Goal: Information Seeking & Learning: Learn about a topic

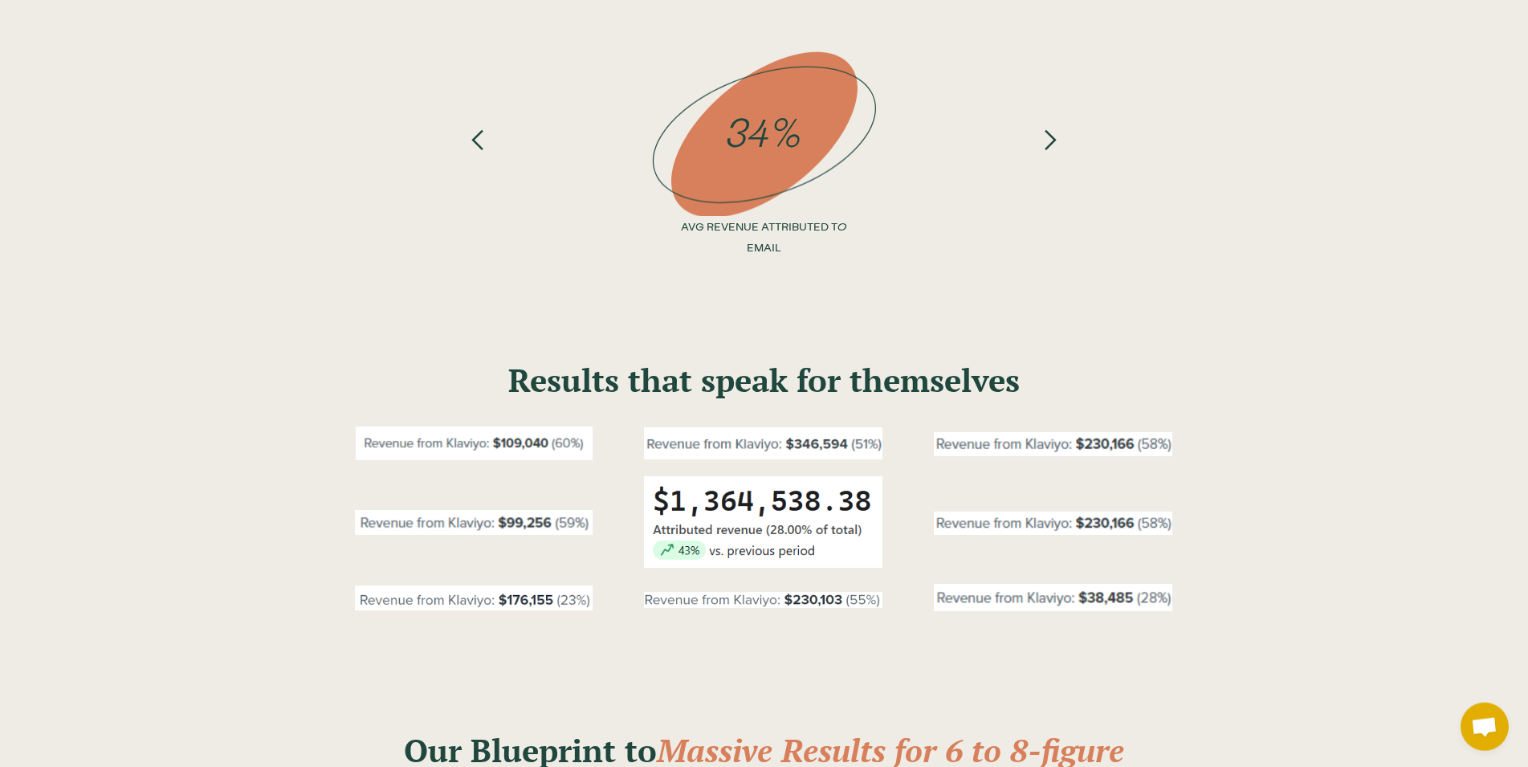
scroll to position [1883, 0]
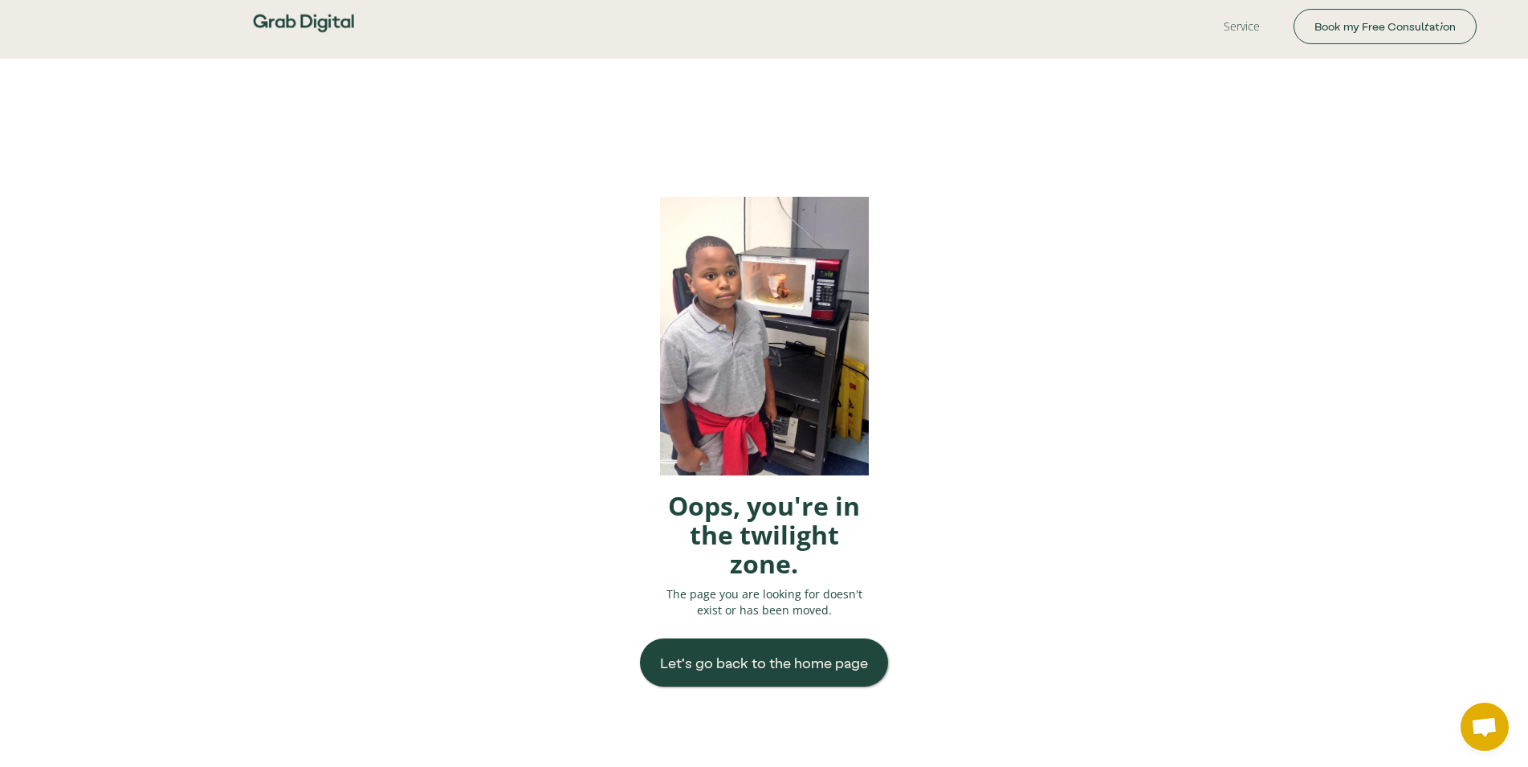
click at [482, 608] on div "Oops, you're in the twilight zone. The page you are looking for doesn't exist o…" at bounding box center [764, 442] width 1528 height 767
click at [1104, 283] on div "Oops, you're in the twilight zone. The page you are looking for doesn't exist o…" at bounding box center [764, 442] width 1528 height 767
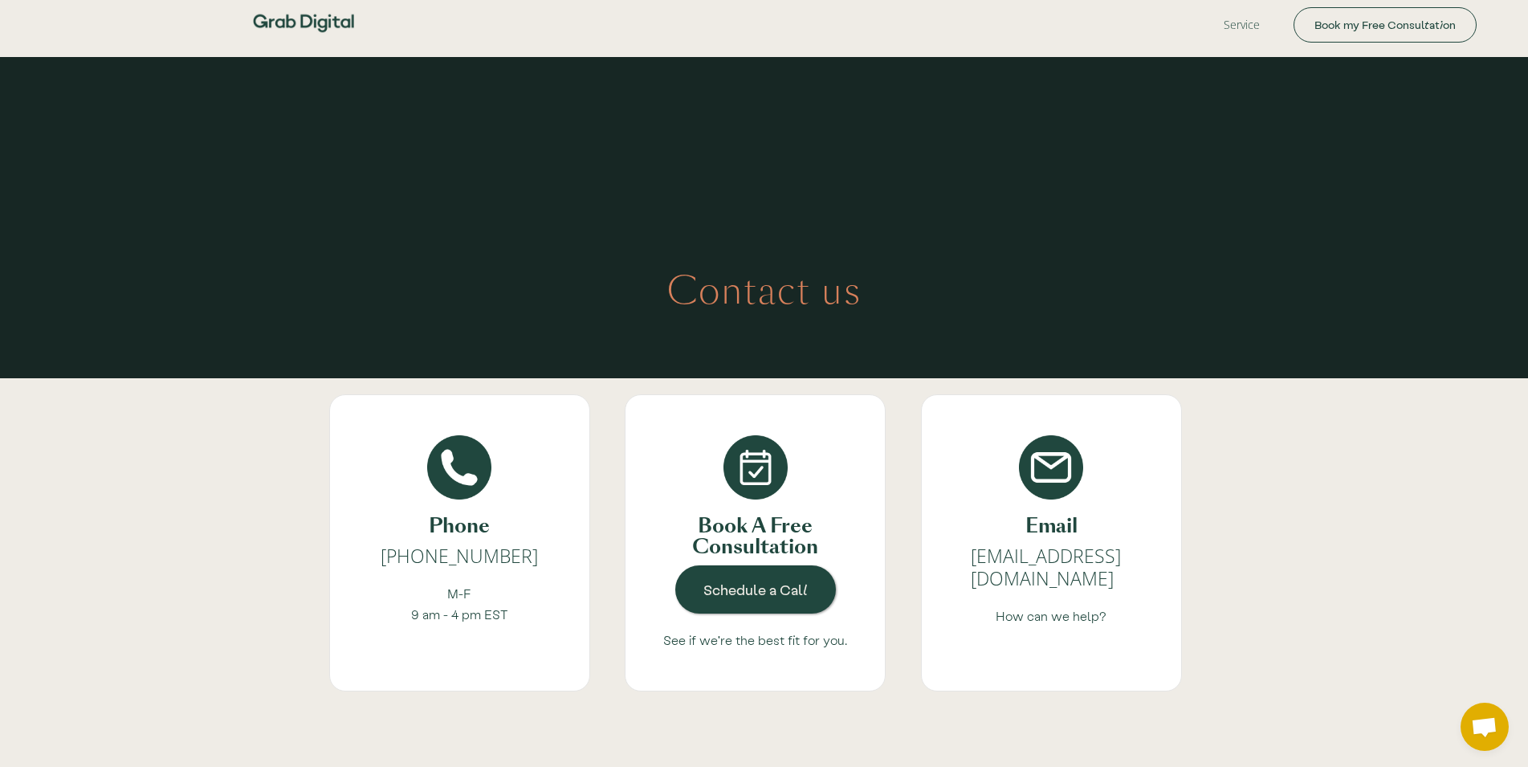
click at [320, 18] on img at bounding box center [303, 23] width 112 height 47
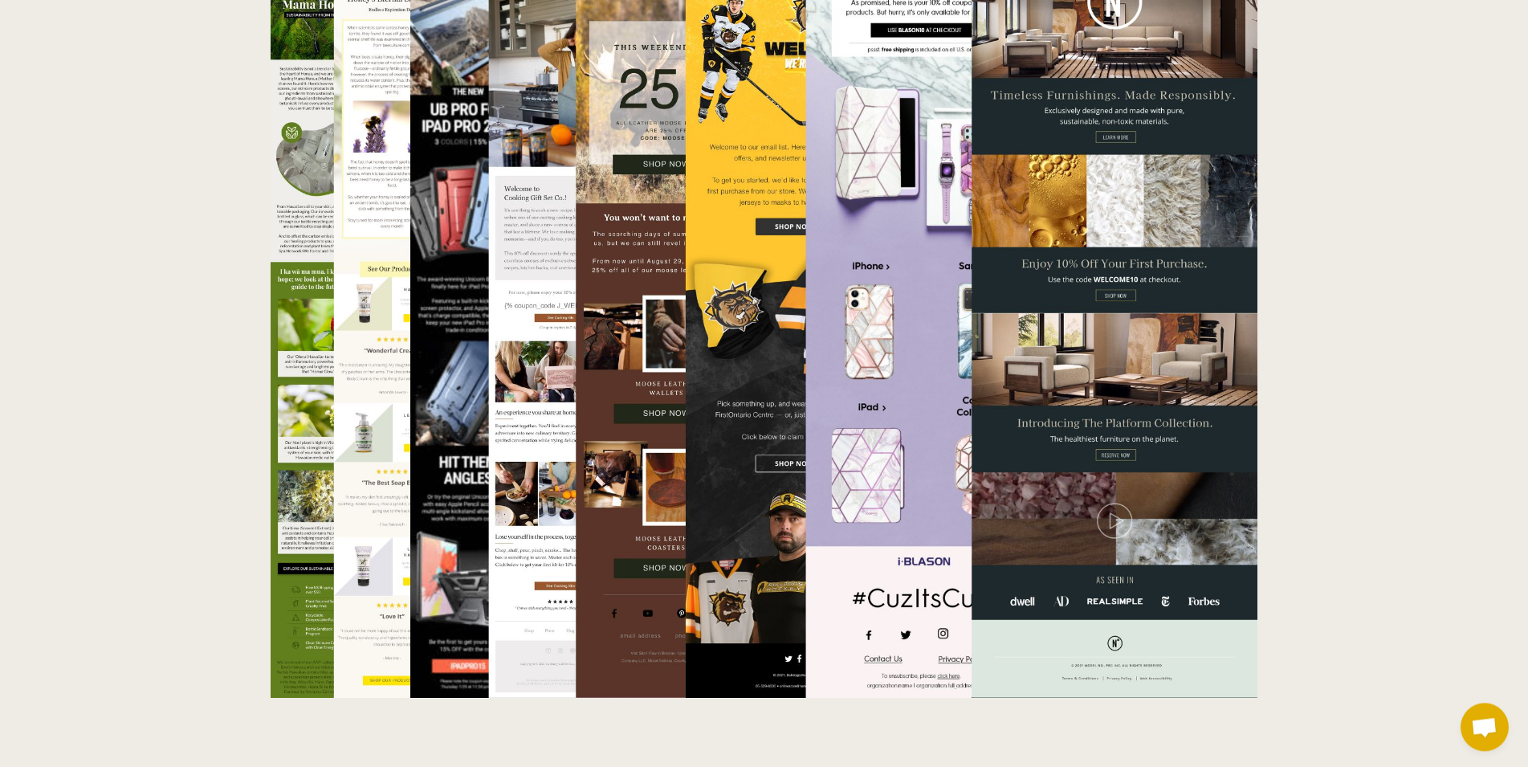
scroll to position [5296, 0]
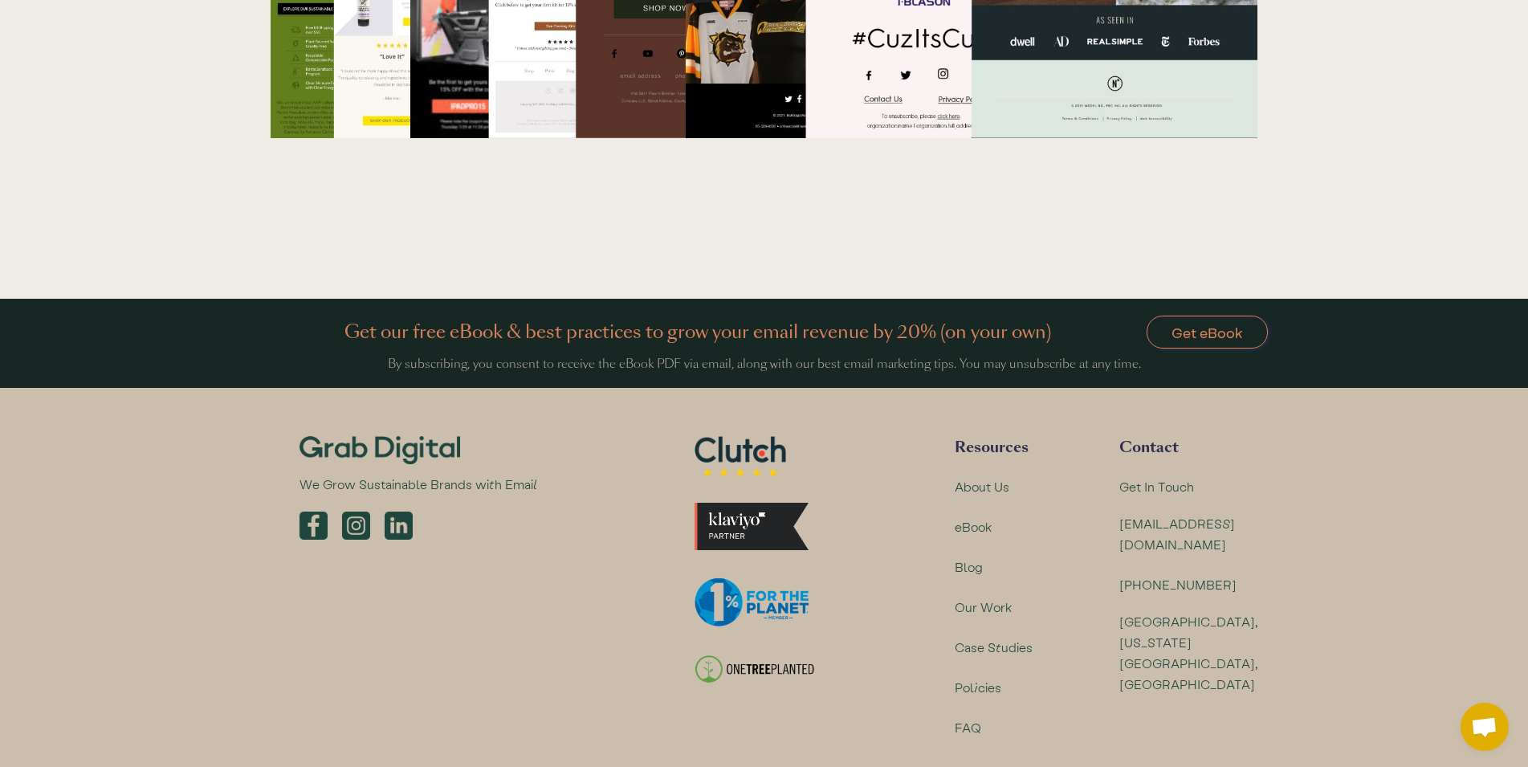
click at [1151, 436] on div "Contact" at bounding box center [1188, 446] width 139 height 21
click at [1174, 476] on div "Get In Touch" at bounding box center [1156, 486] width 74 height 21
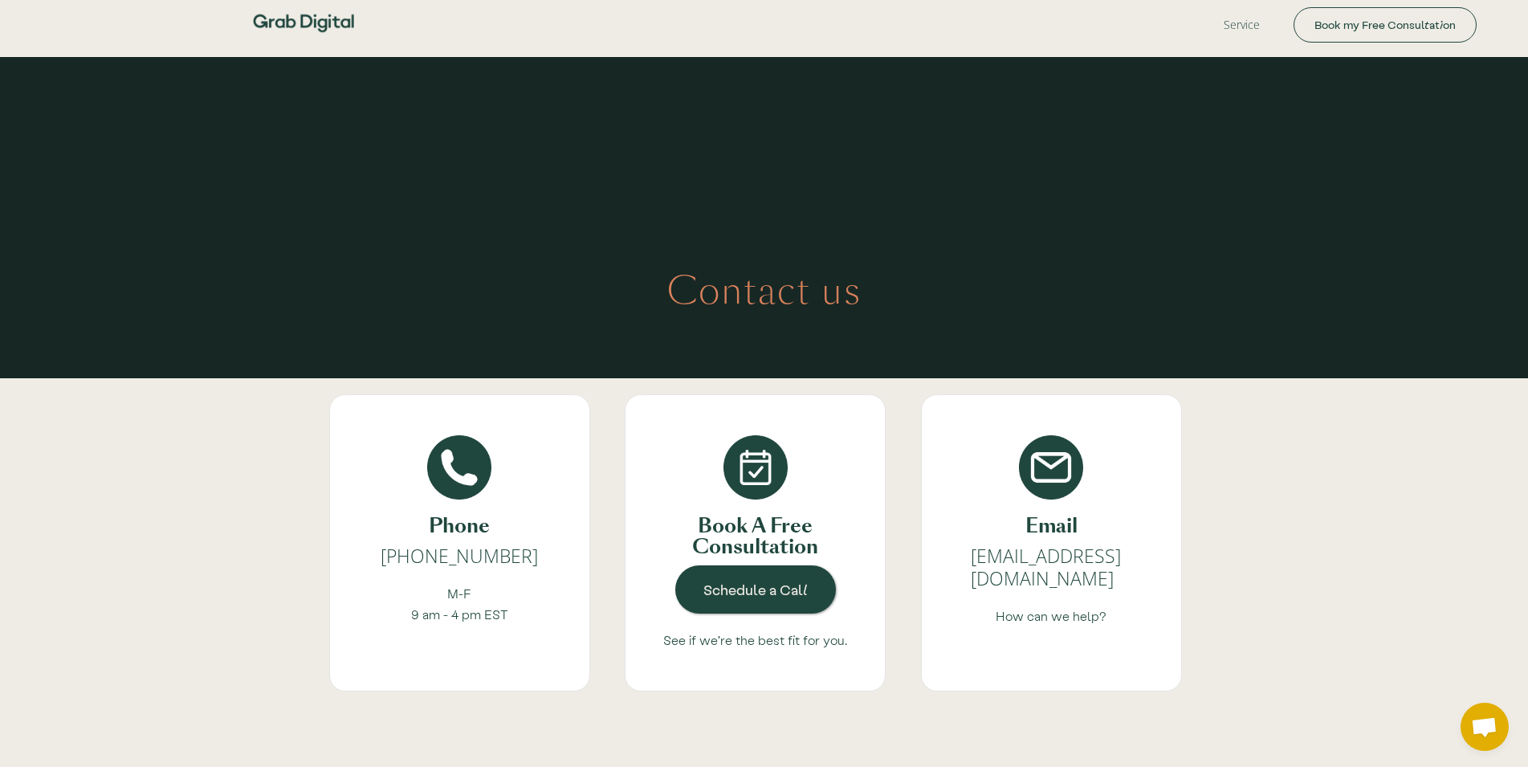
click at [314, 28] on img at bounding box center [303, 23] width 112 height 47
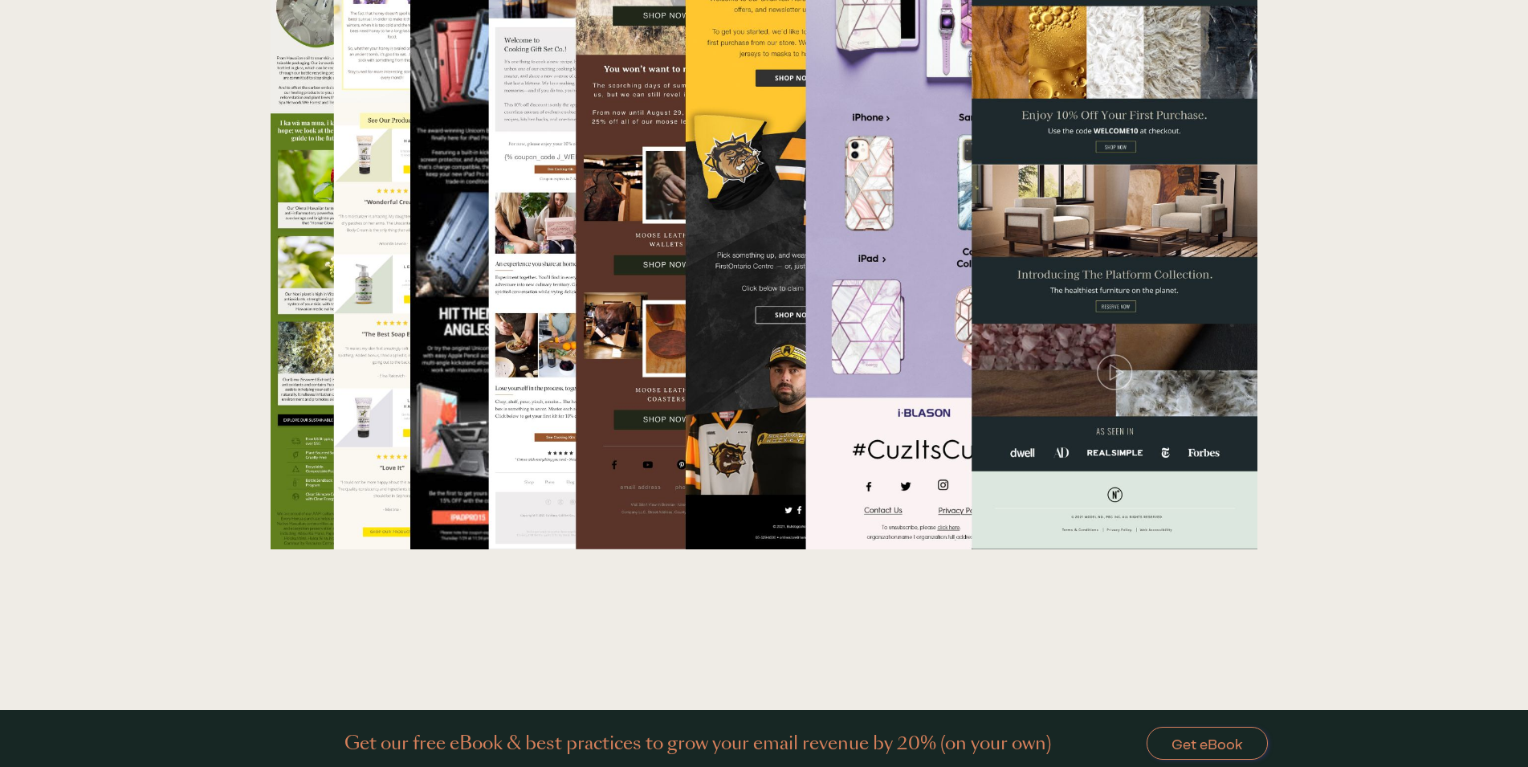
scroll to position [5296, 0]
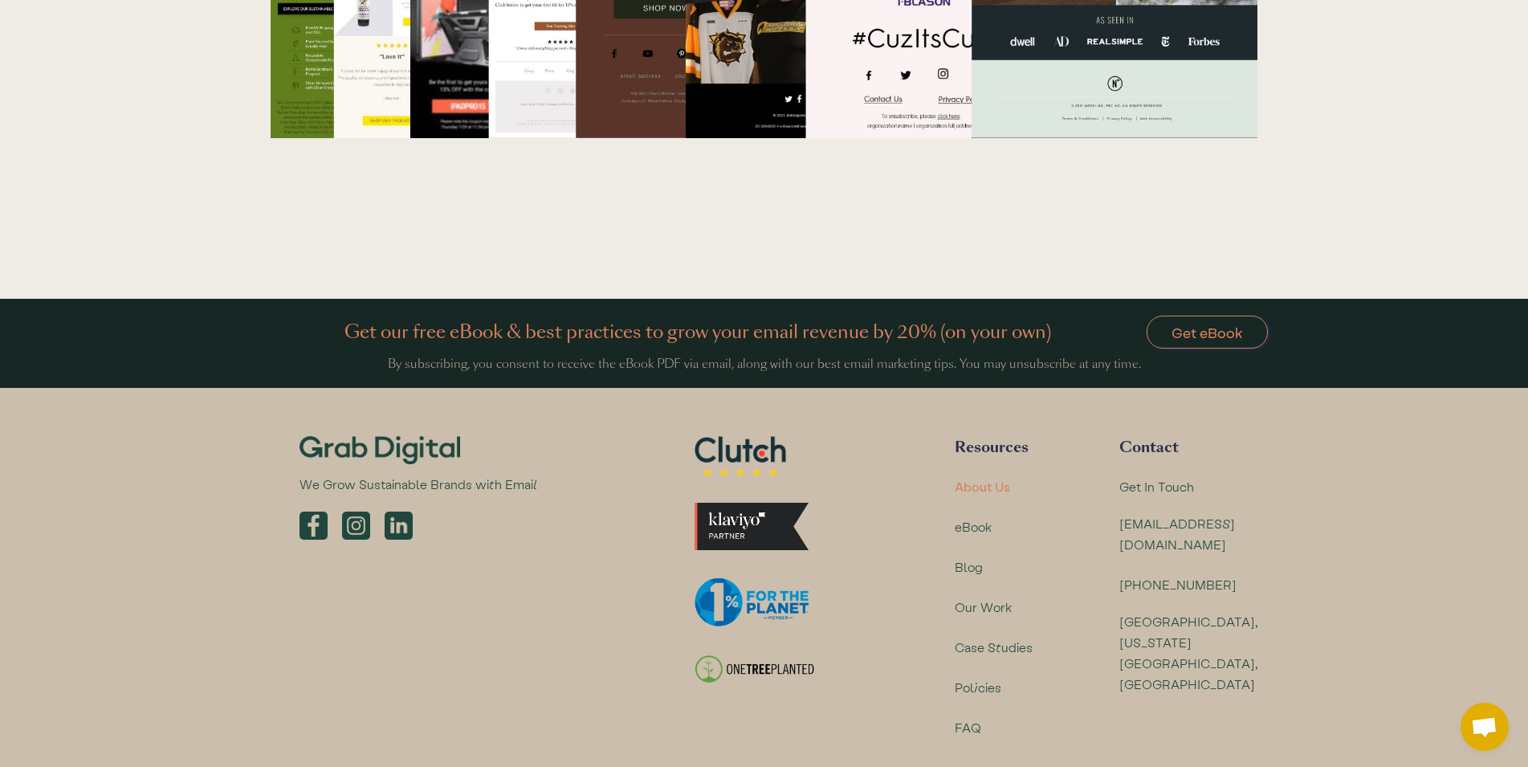
click at [995, 476] on div "About Us" at bounding box center [982, 486] width 55 height 21
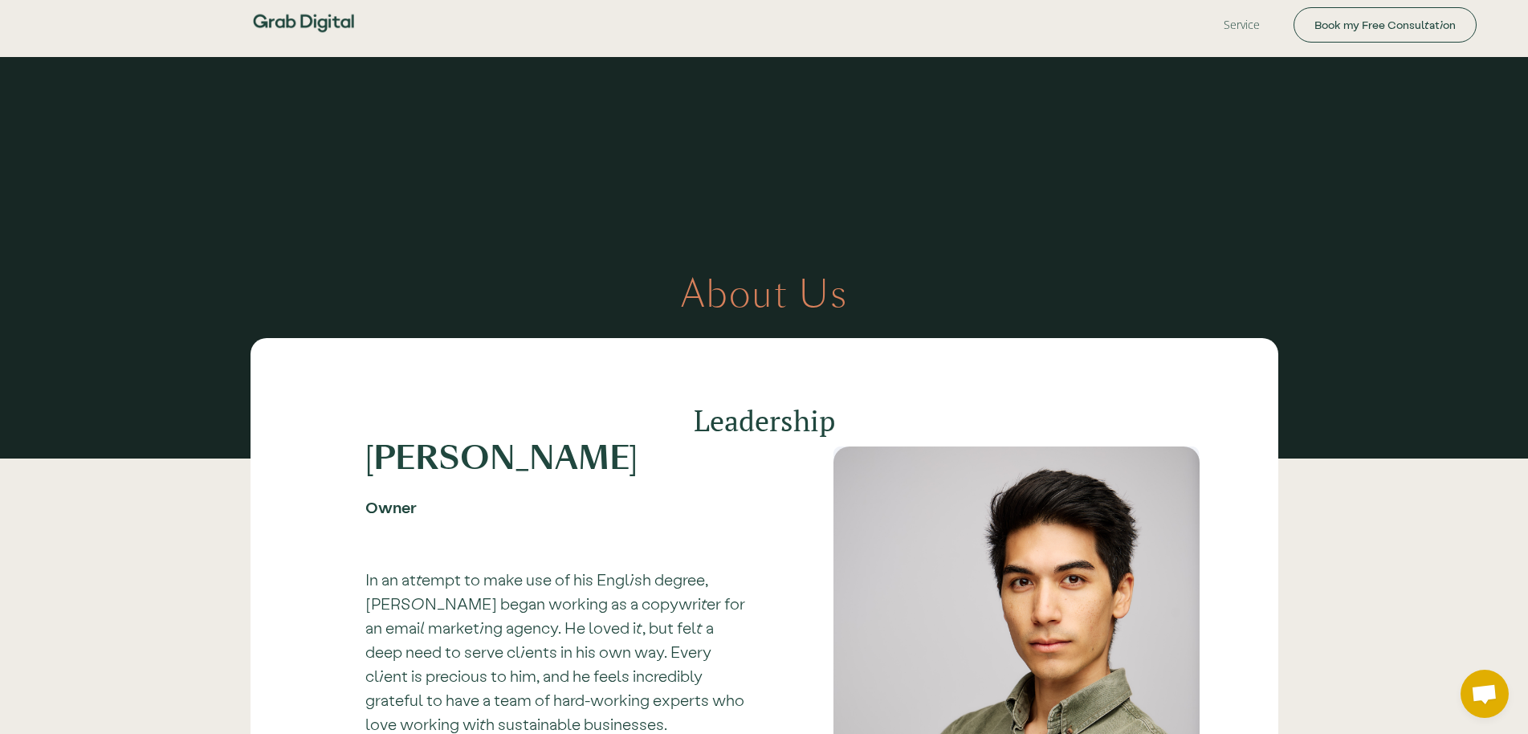
scroll to position [4228, 0]
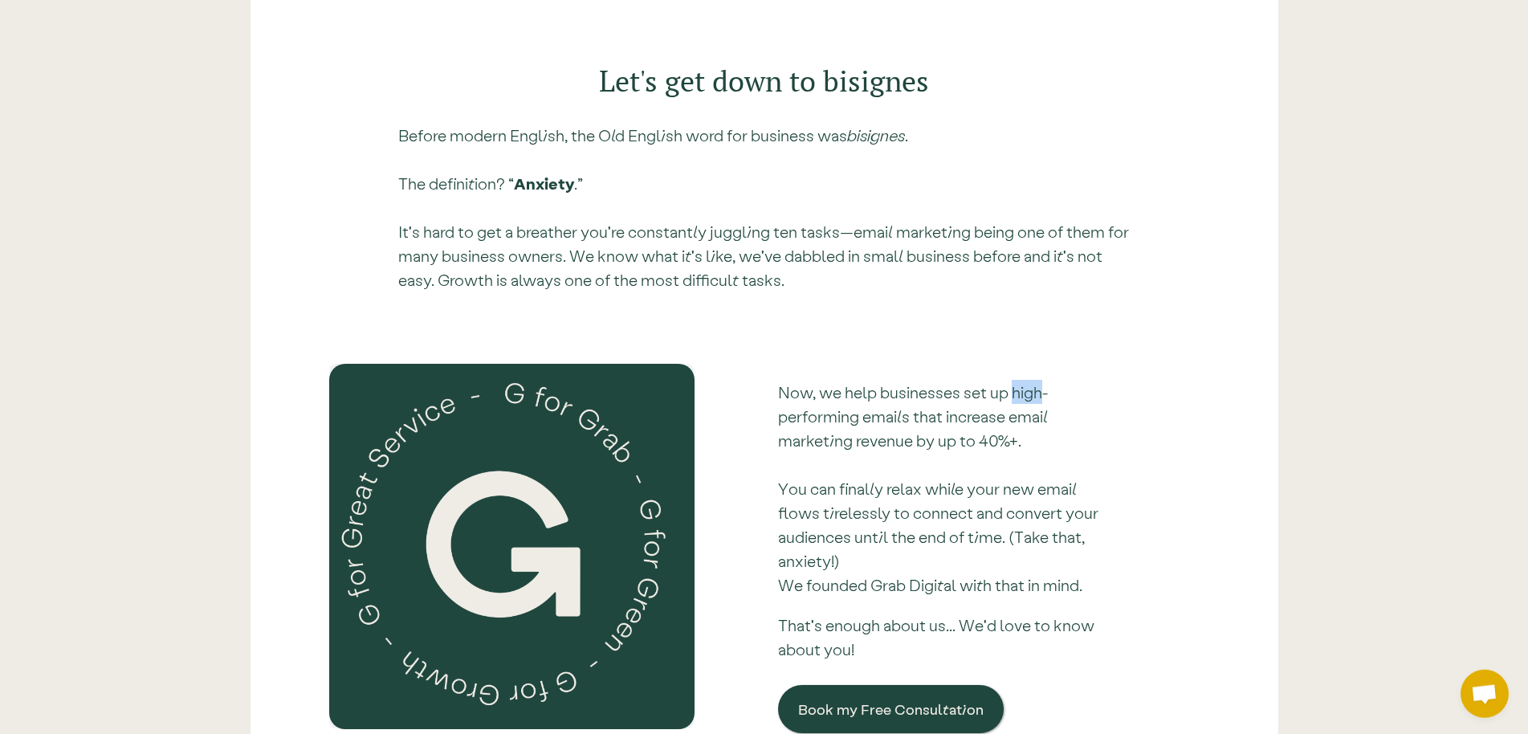
click at [1035, 380] on p "Now, we help businesses set up high-performing emails that increase email marke…" at bounding box center [947, 488] width 338 height 217
click at [902, 397] on p "Now, we help businesses set up high-performing emails that increase email marke…" at bounding box center [947, 488] width 338 height 217
click at [796, 381] on p "Now, we help businesses set up high-performing emails that increase email marke…" at bounding box center [947, 488] width 338 height 217
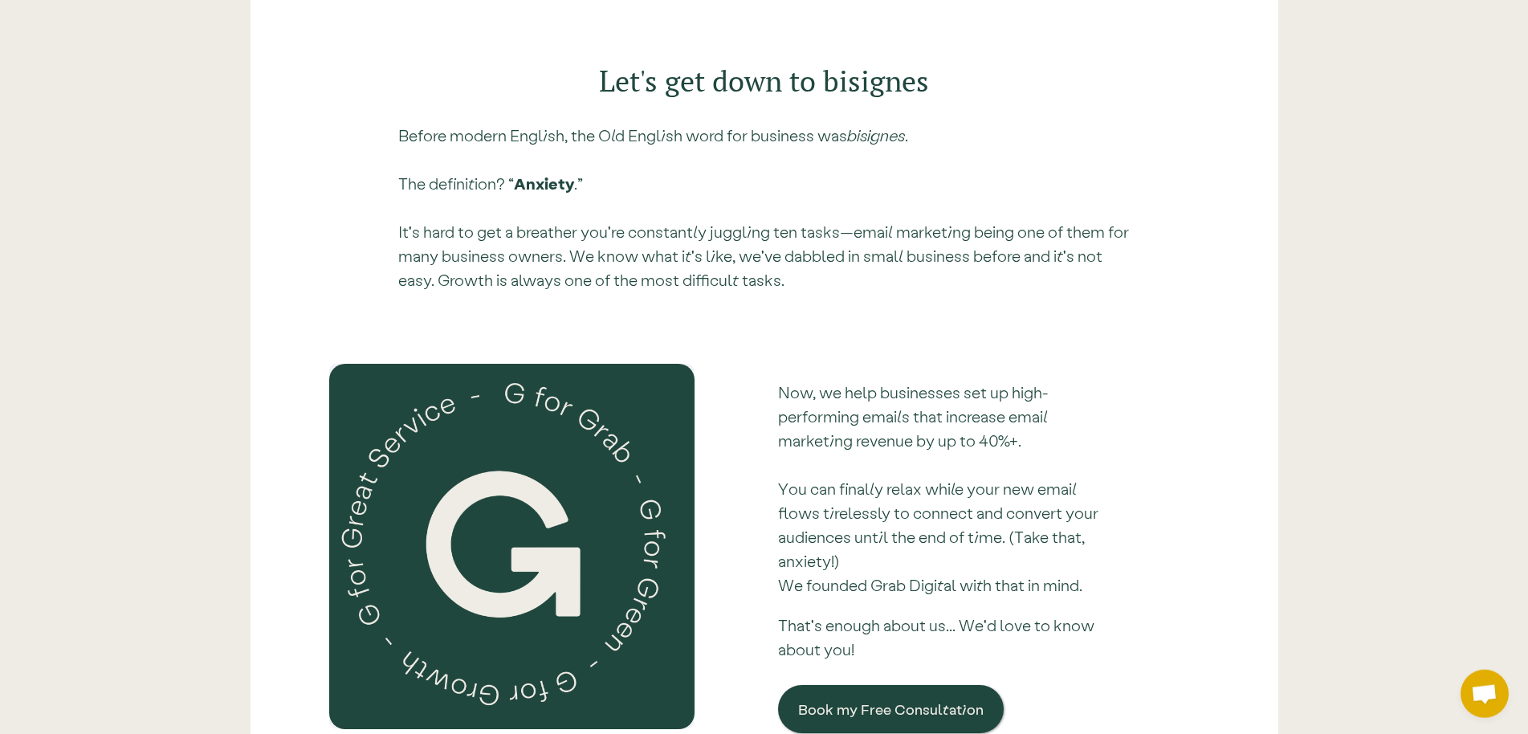
click at [799, 389] on p "Now, we help businesses set up high-performing emails that increase email marke…" at bounding box center [947, 488] width 338 height 217
click at [661, 409] on div at bounding box center [511, 546] width 365 height 365
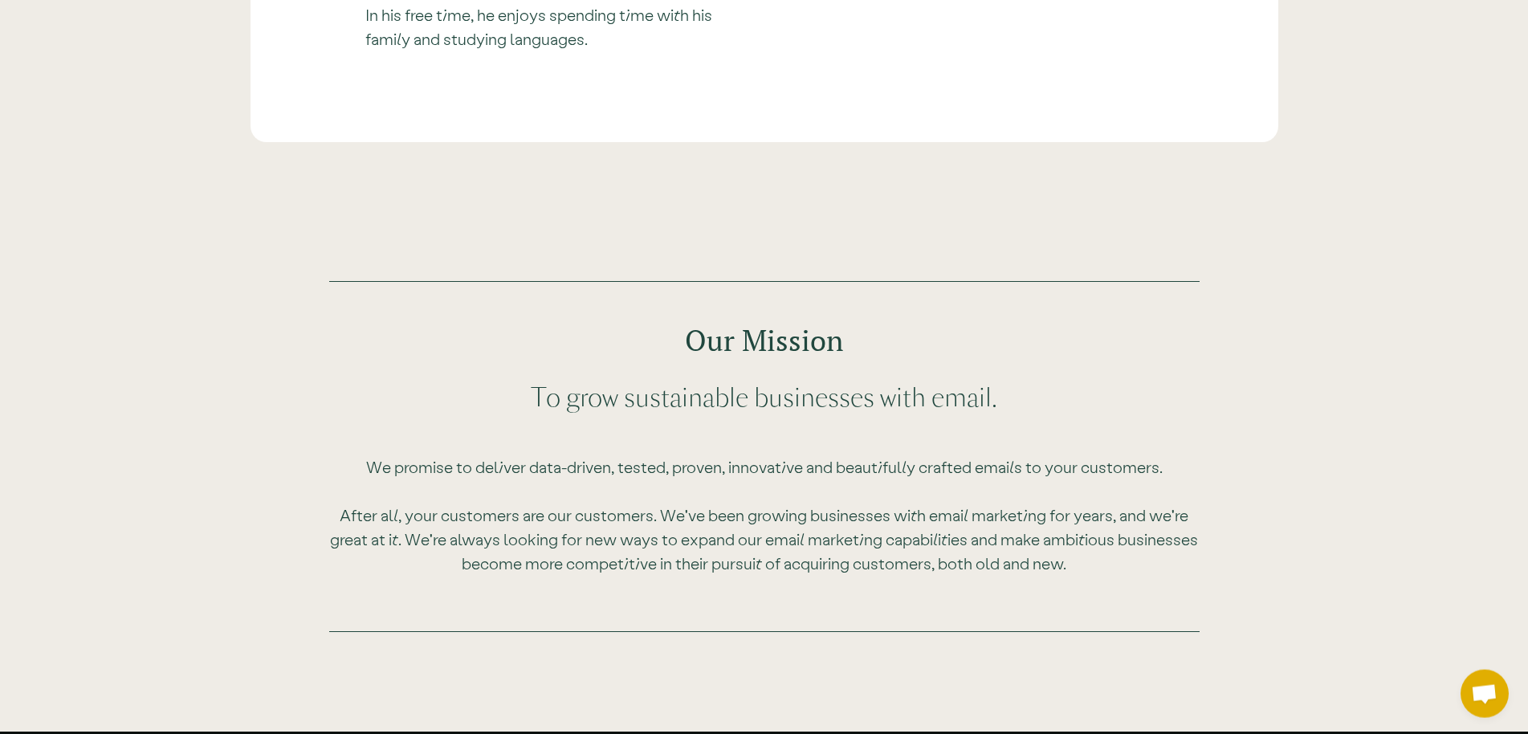
scroll to position [4827, 0]
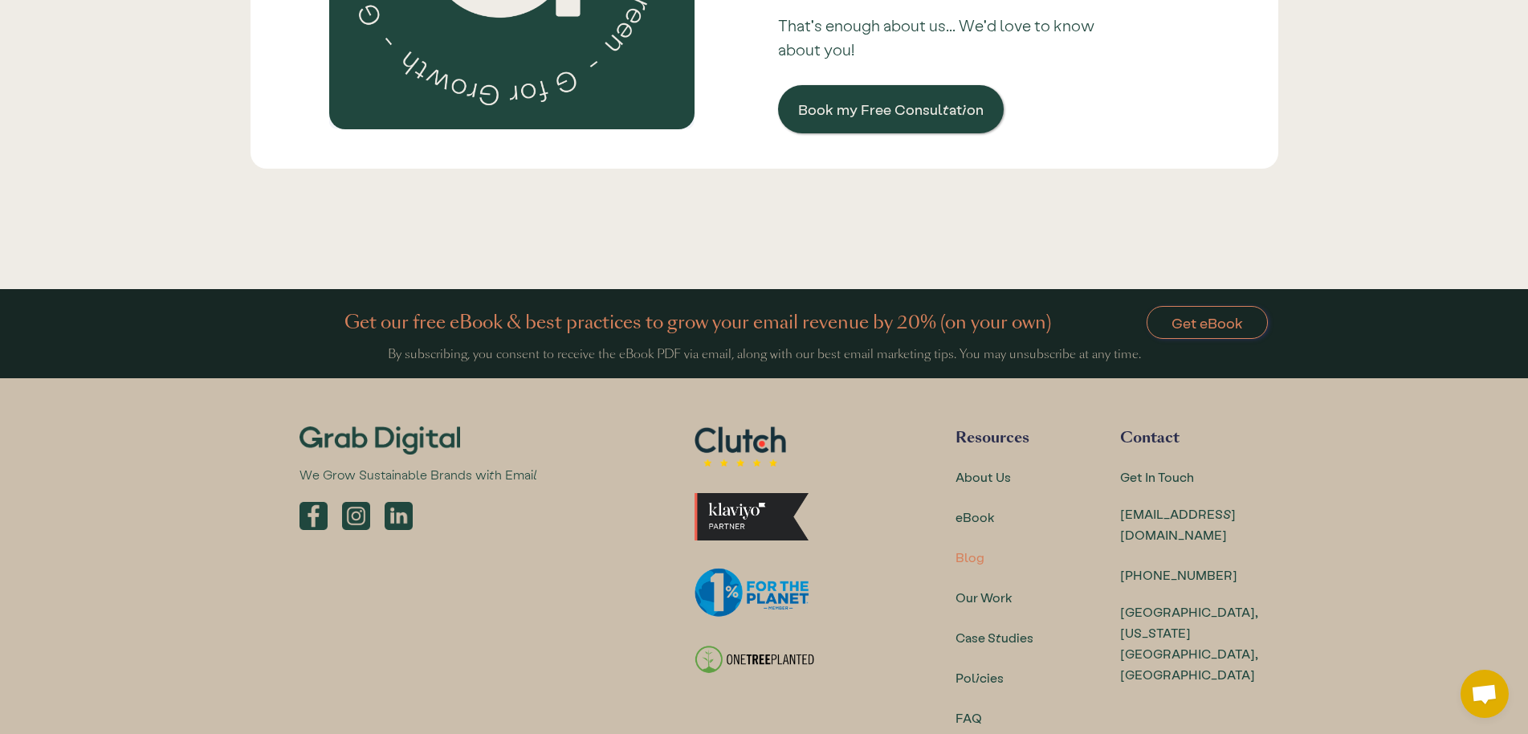
click at [967, 547] on div "Blog" at bounding box center [969, 557] width 29 height 21
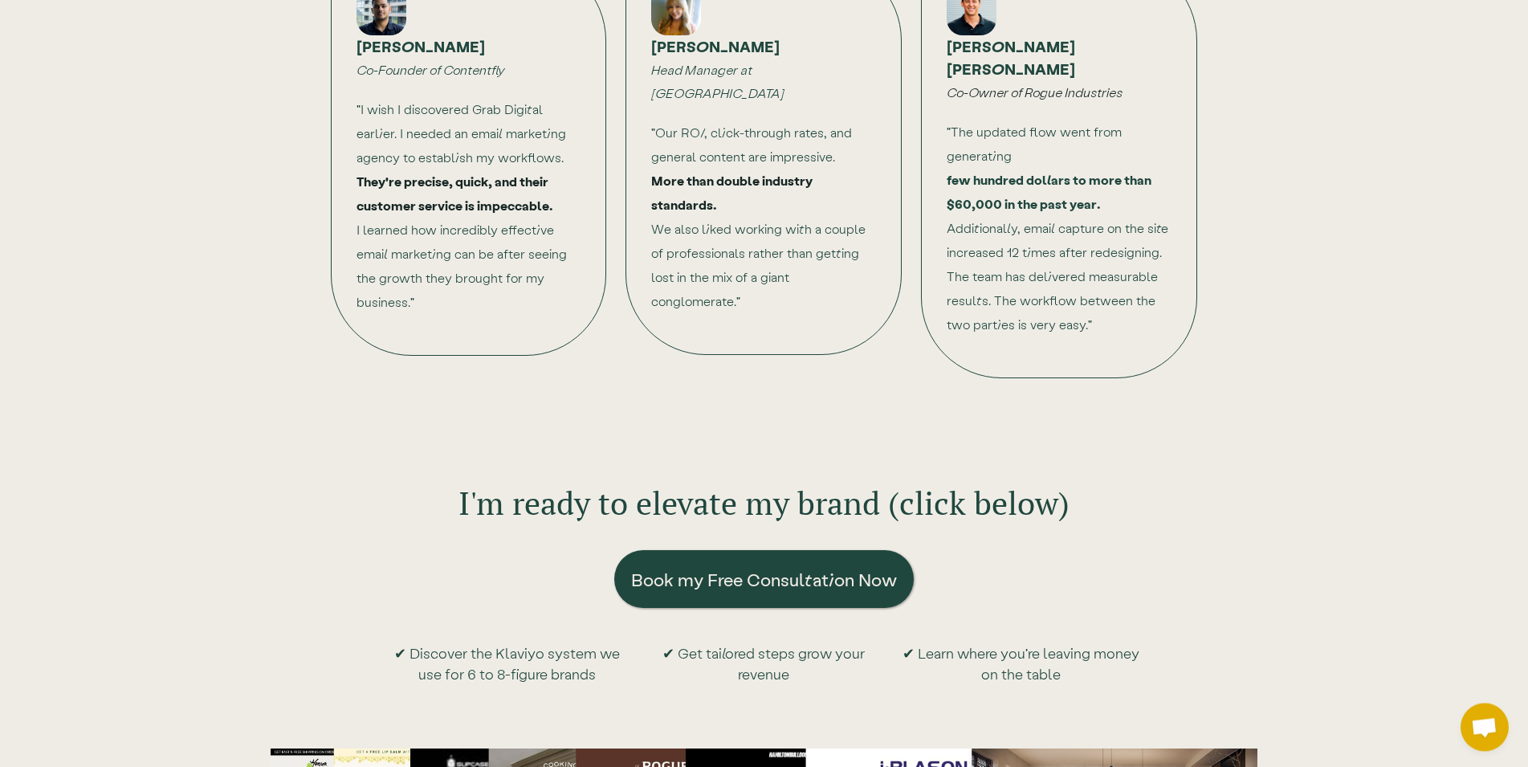
scroll to position [5296, 0]
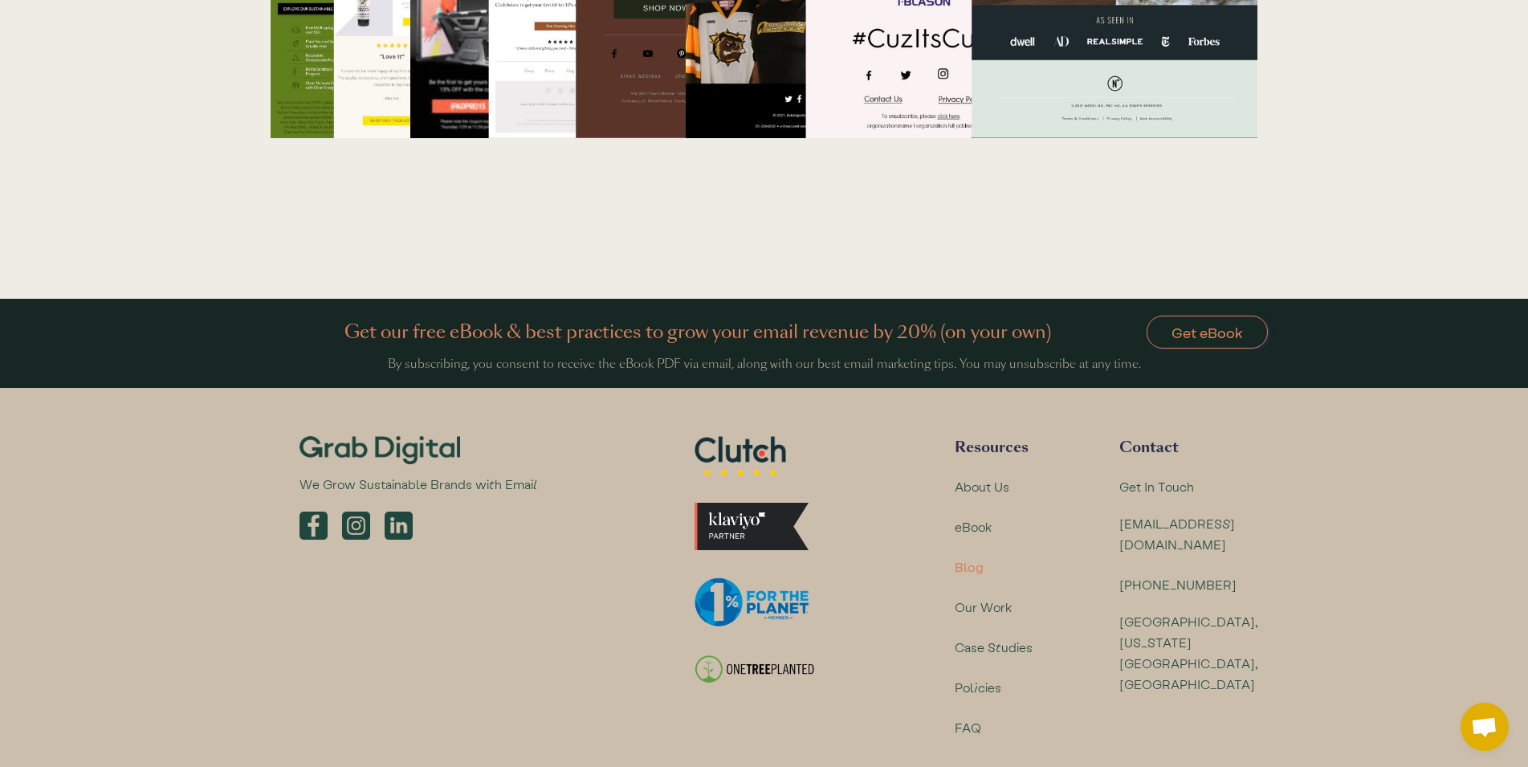
click at [980, 556] on div "Blog" at bounding box center [969, 566] width 29 height 21
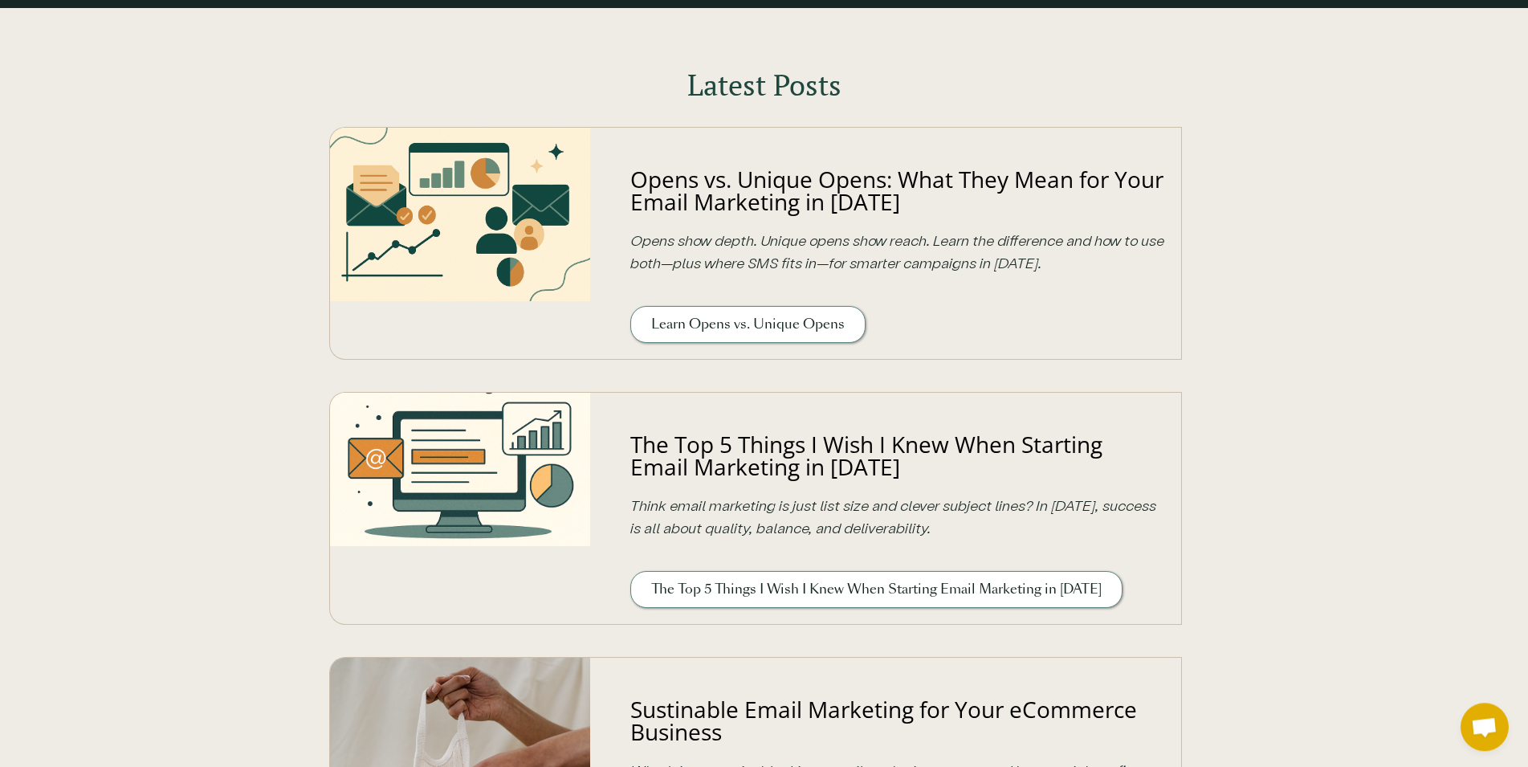
scroll to position [491, 0]
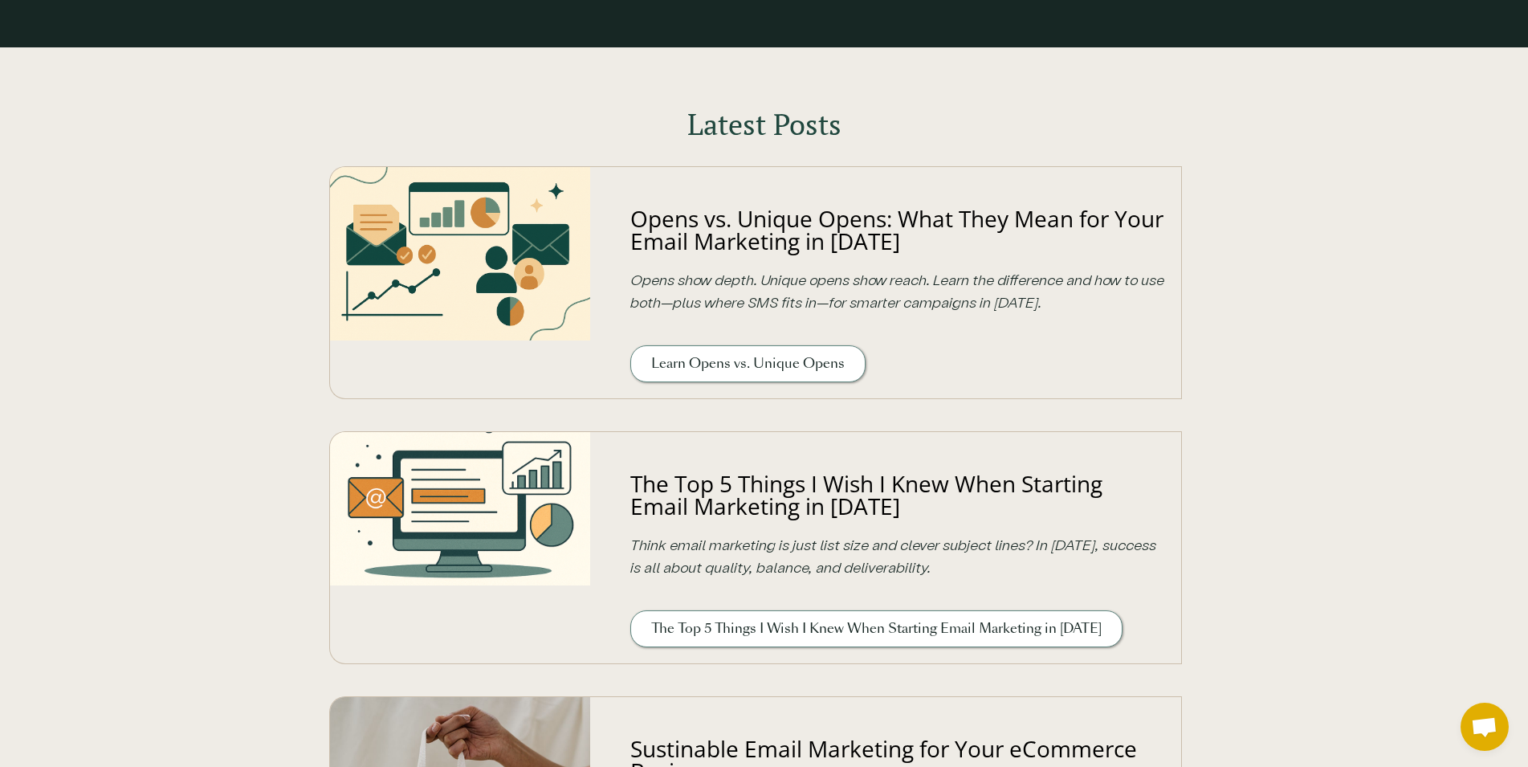
click at [785, 230] on link "Opens vs. Unique Opens: What They Mean for Your Email Marketing in [DATE]" at bounding box center [896, 229] width 533 height 53
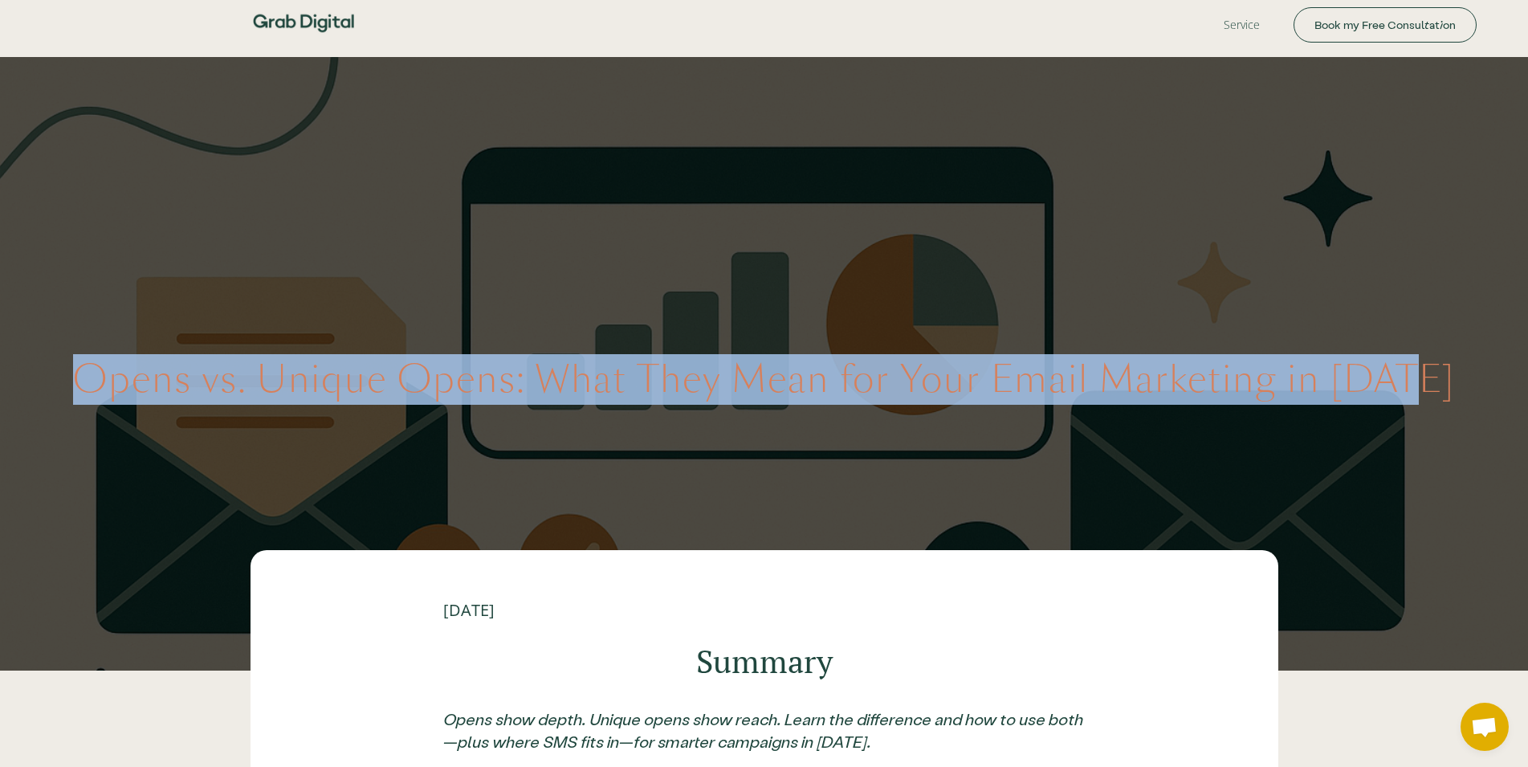
drag, startPoint x: 90, startPoint y: 392, endPoint x: 1453, endPoint y: 391, distance: 1363.2
click at [1453, 391] on div "Opens vs. Unique Opens: What They Mean for Your Email Marketing in [DATE]" at bounding box center [764, 363] width 1528 height 613
copy h1 "Opens vs. Unique Opens: What They Mean for Your Email Marketing in [DATE]"
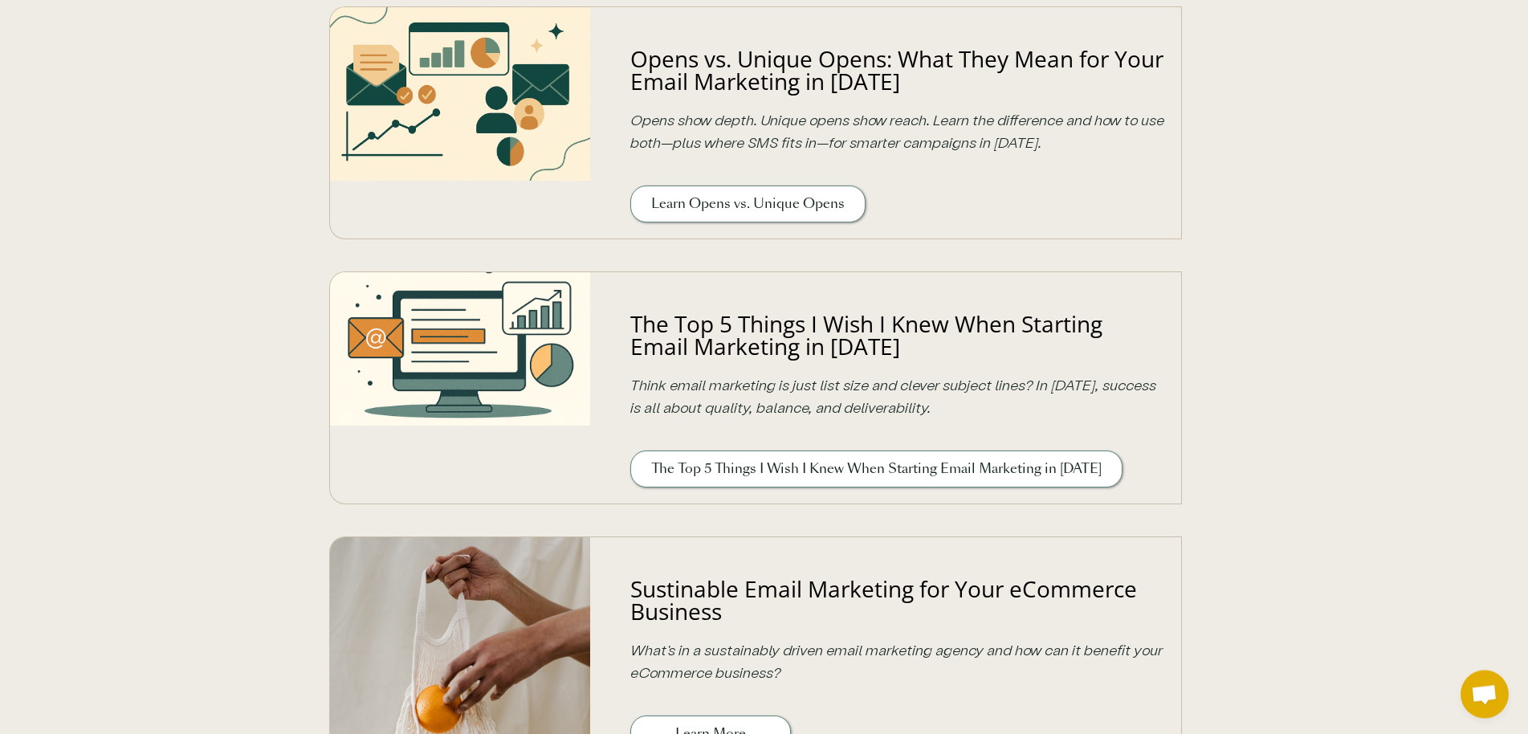
scroll to position [328, 0]
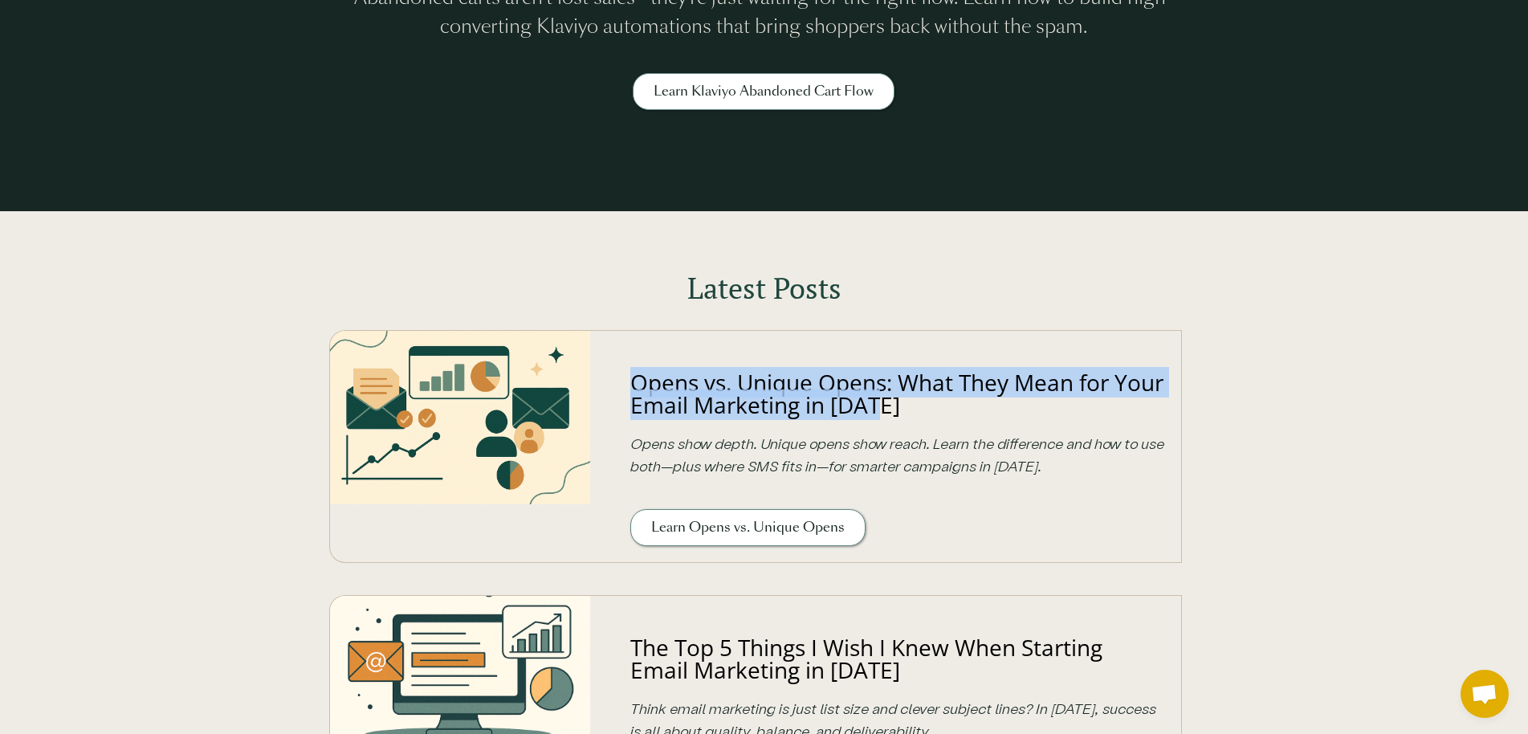
drag, startPoint x: 971, startPoint y: 405, endPoint x: 634, endPoint y: 382, distance: 337.2
click at [634, 382] on div "Opens vs. Unique Opens: What They Mean for Your Email Marketing in 2025 Opens s…" at bounding box center [886, 446] width 592 height 233
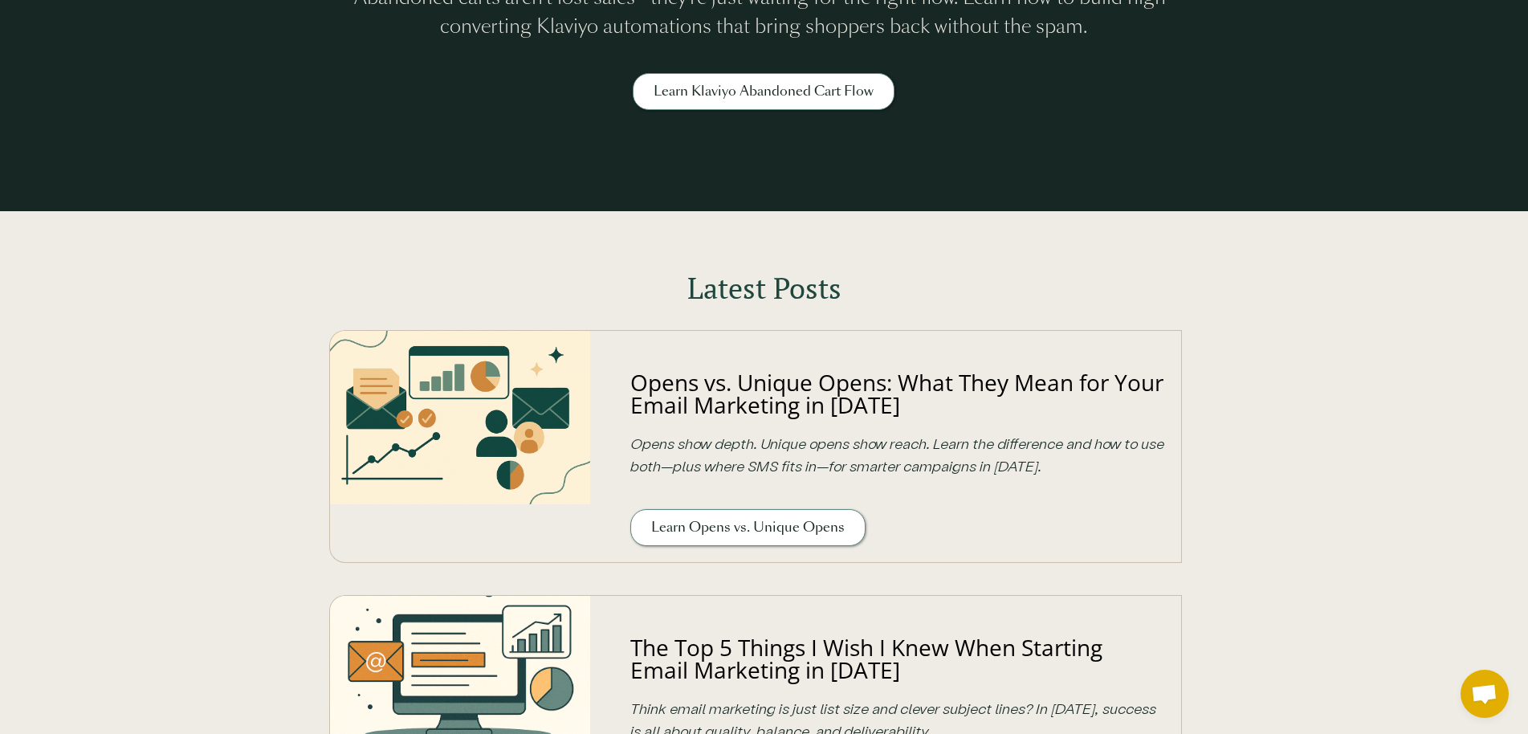
click at [607, 291] on h2 "Latest Posts" at bounding box center [764, 288] width 870 height 36
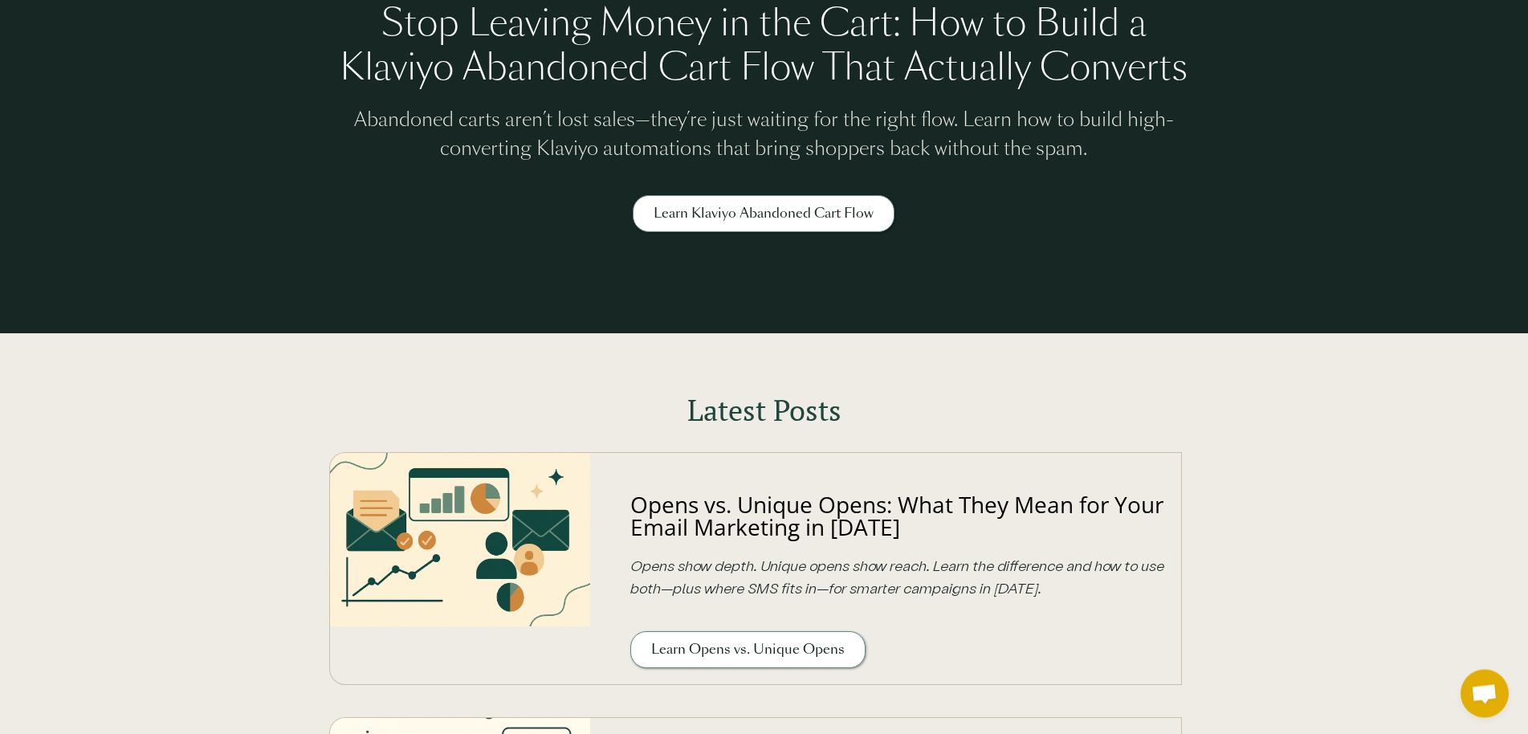
scroll to position [246, 0]
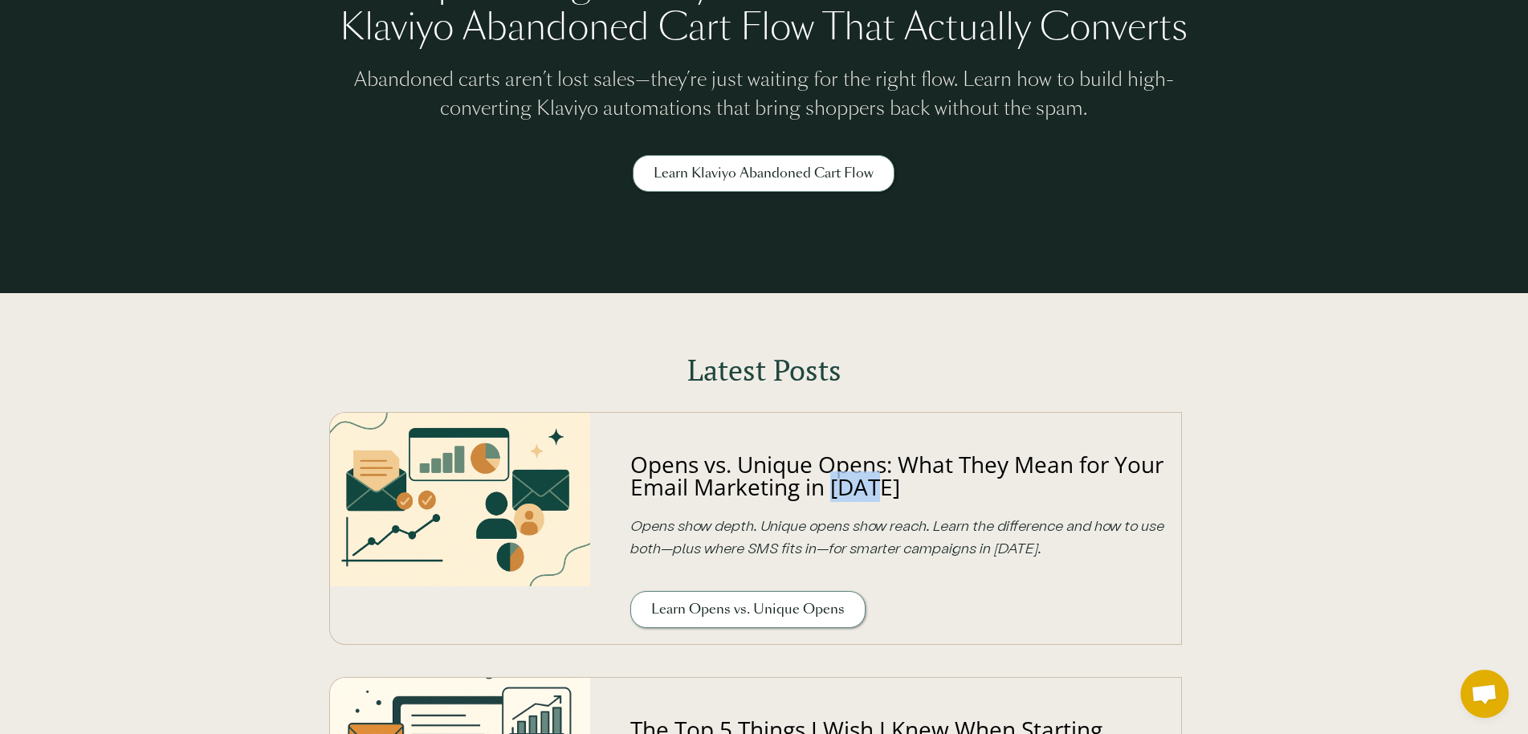
drag, startPoint x: 958, startPoint y: 484, endPoint x: 882, endPoint y: 487, distance: 75.5
click at [882, 487] on div "Opens vs. Unique Opens: What They Mean for Your Email Marketing in 2025 Opens s…" at bounding box center [886, 528] width 592 height 233
drag, startPoint x: 947, startPoint y: 484, endPoint x: 890, endPoint y: 492, distance: 57.6
click at [890, 492] on div "Opens vs. Unique Opens: What They Mean for Your Email Marketing in 2025 Opens s…" at bounding box center [886, 528] width 592 height 233
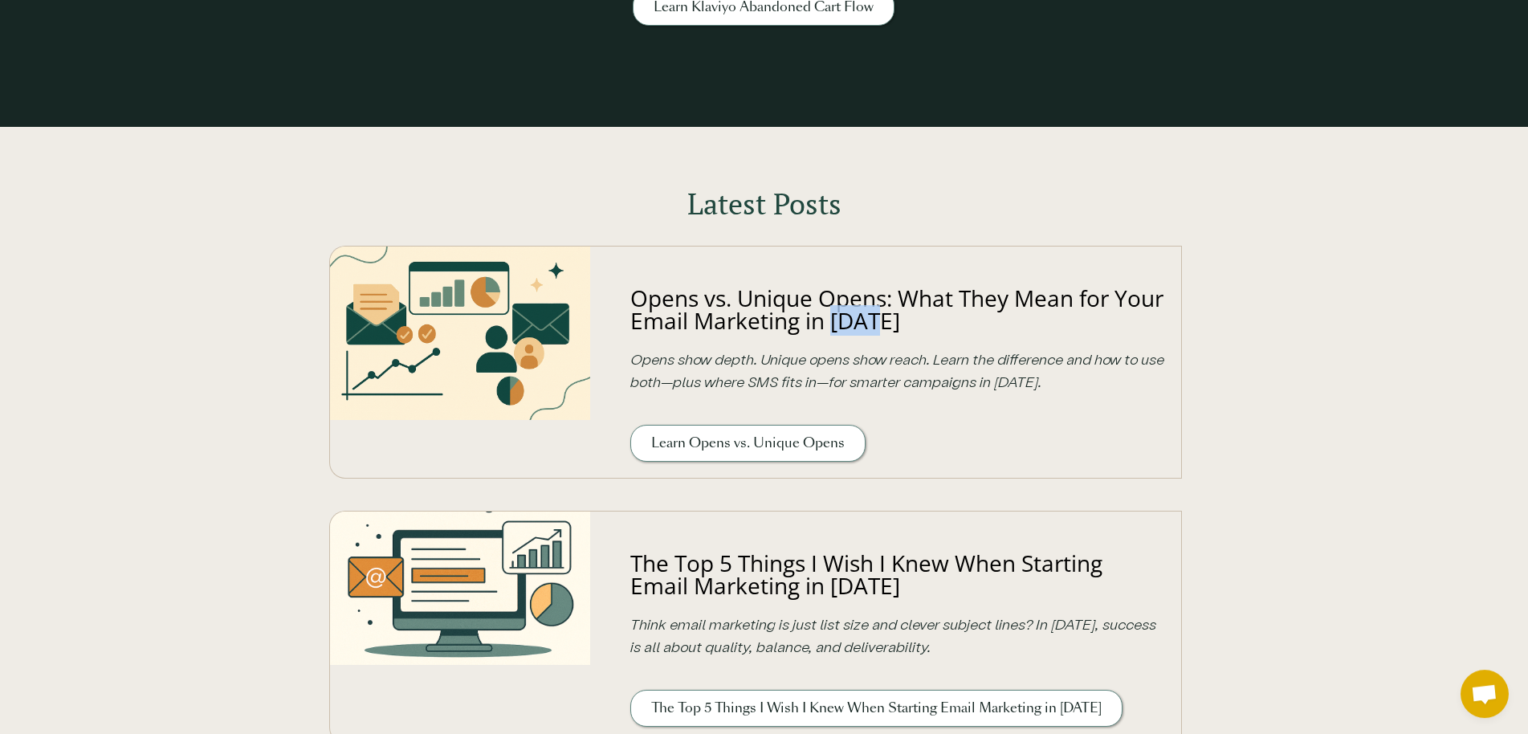
scroll to position [409, 0]
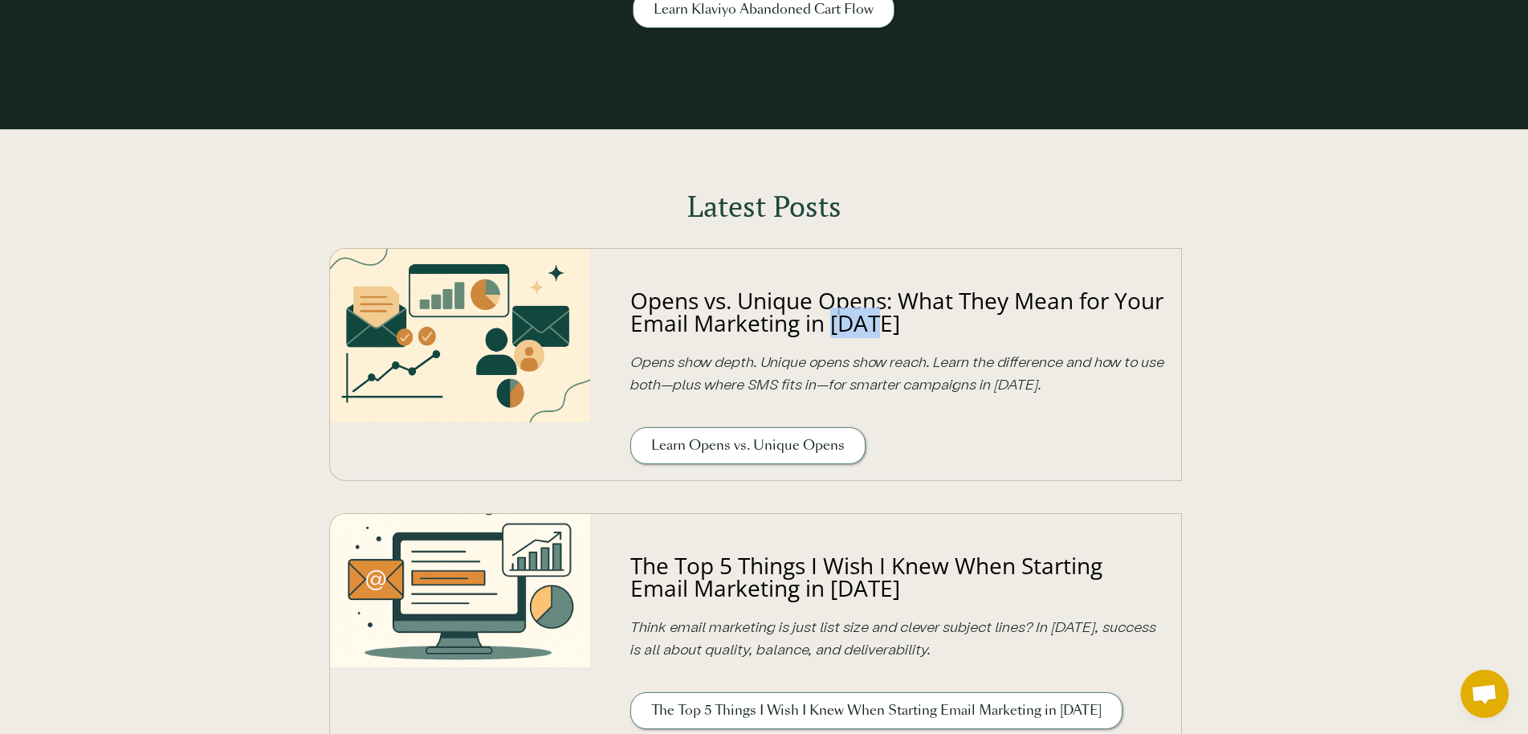
drag, startPoint x: 914, startPoint y: 324, endPoint x: 885, endPoint y: 324, distance: 29.7
click at [885, 324] on div "Opens vs. Unique Opens: What They Mean for Your Email Marketing in 2025 Opens s…" at bounding box center [886, 364] width 592 height 233
click at [885, 324] on link "Opens vs. Unique Opens: What They Mean for Your Email Marketing in 2025" at bounding box center [896, 311] width 533 height 53
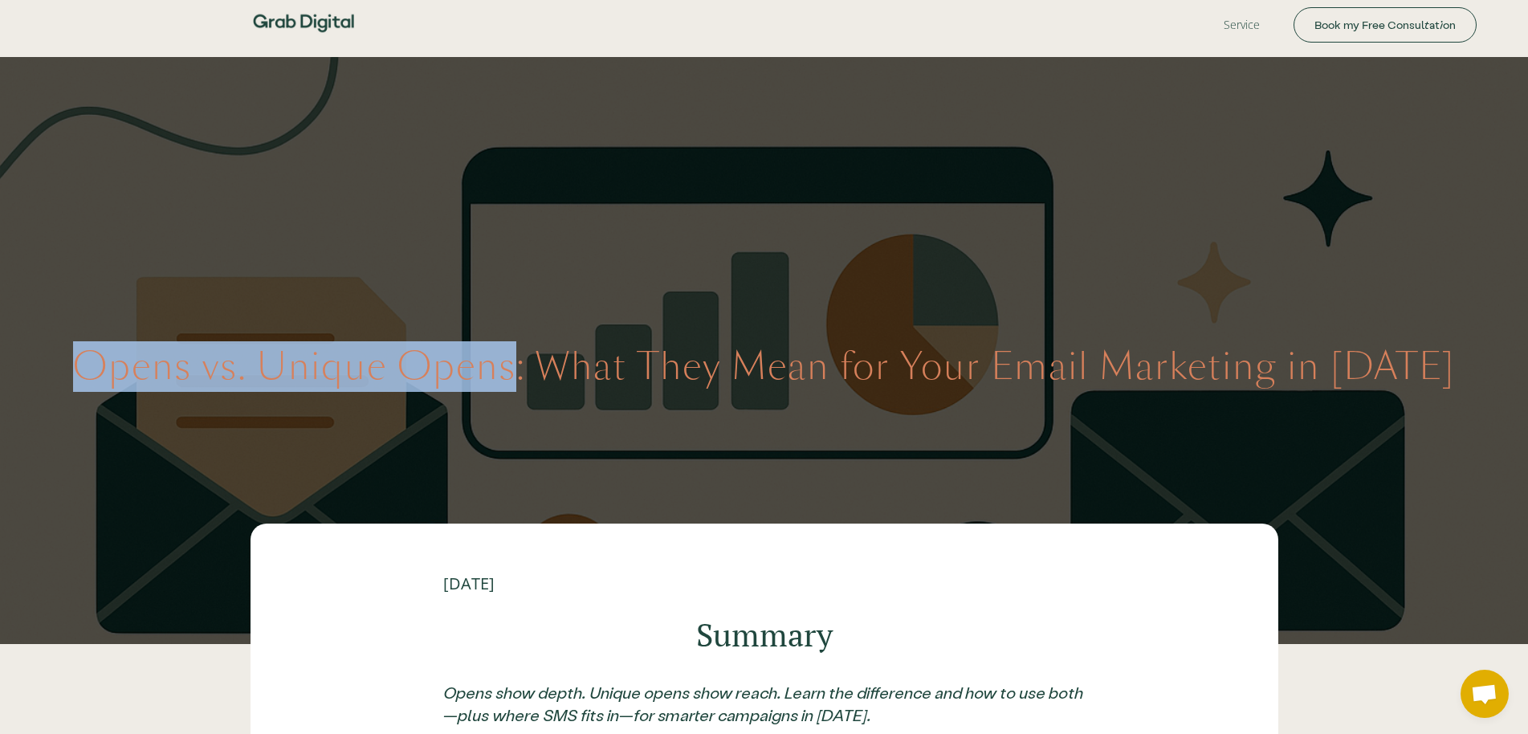
drag, startPoint x: 96, startPoint y: 371, endPoint x: 531, endPoint y: 371, distance: 434.3
click at [531, 371] on div "Opens vs. Unique Opens: What They Mean for Your Email Marketing in 2025" at bounding box center [764, 350] width 1528 height 587
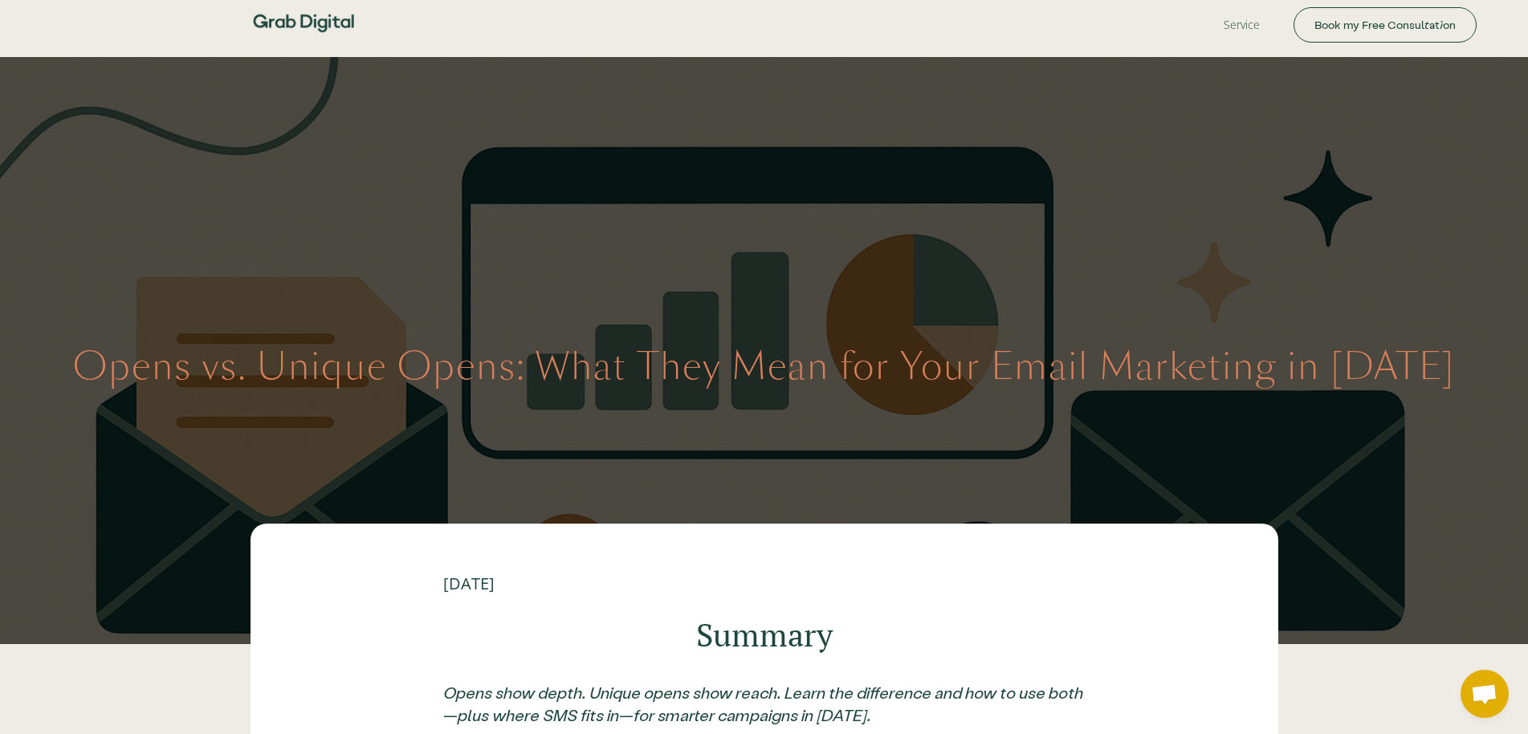
click at [564, 383] on h1 "Opens vs. Unique Opens: What They Mean for Your Email Marketing in 2025" at bounding box center [764, 366] width 1382 height 44
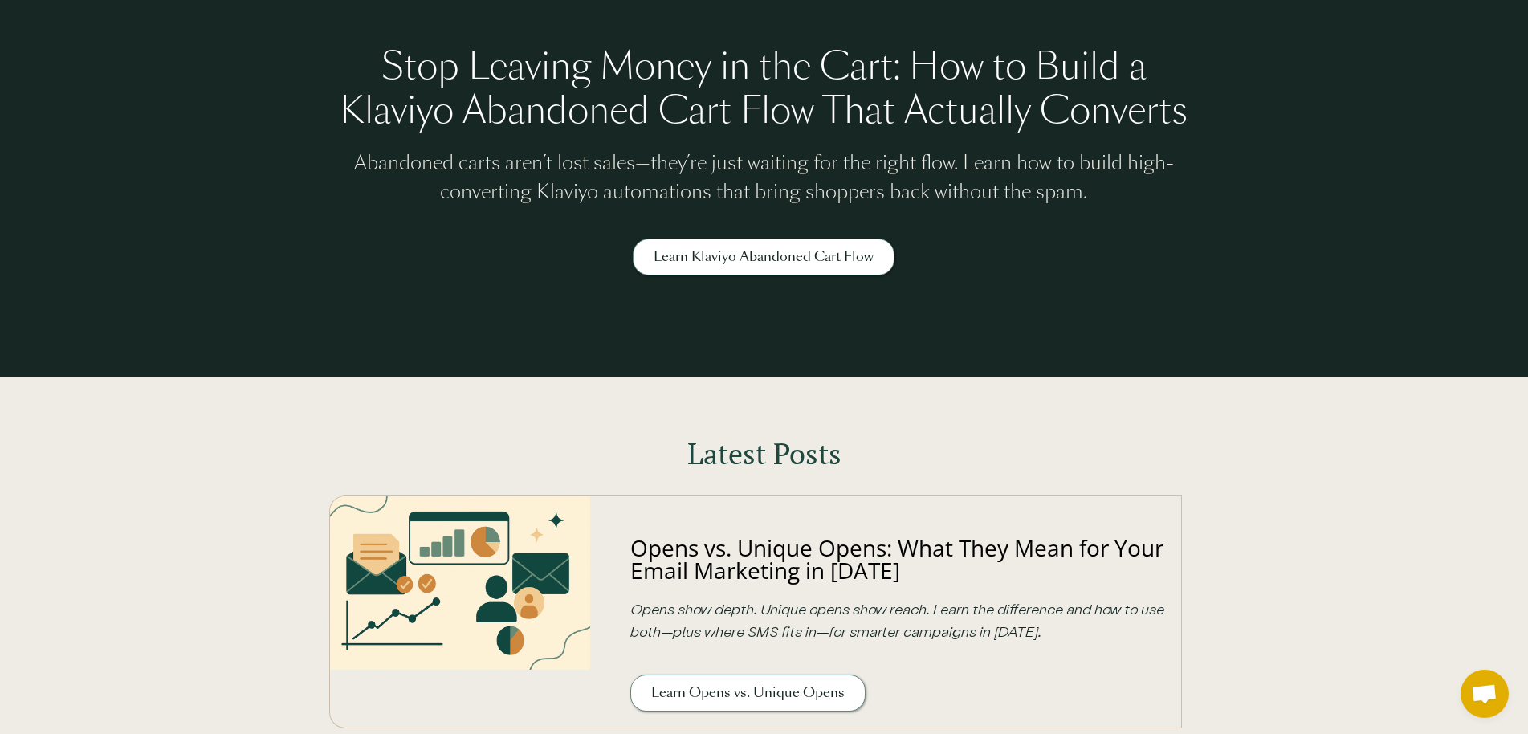
scroll to position [164, 0]
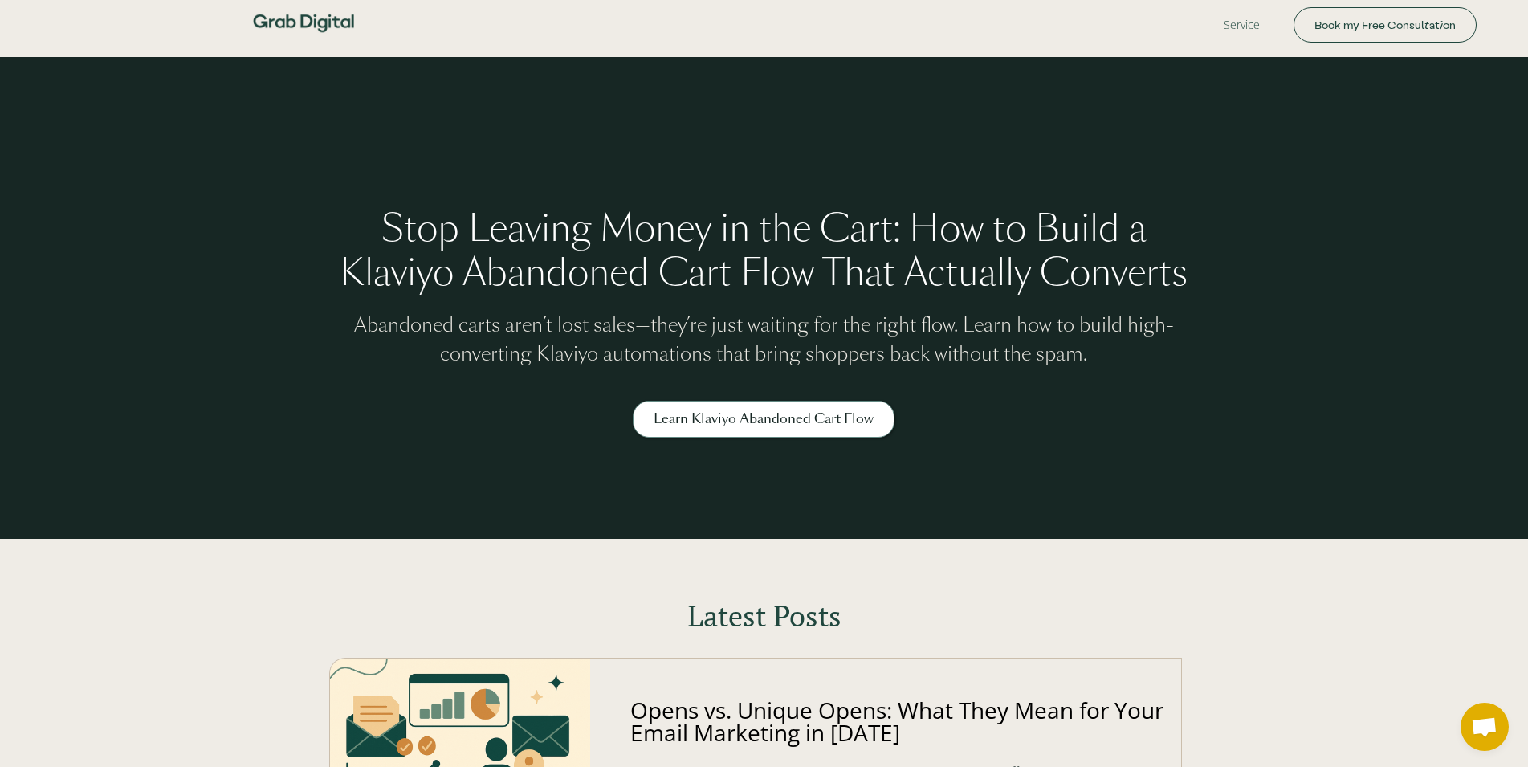
click at [299, 22] on img at bounding box center [303, 23] width 112 height 47
